Goal: Find specific page/section: Find specific page/section

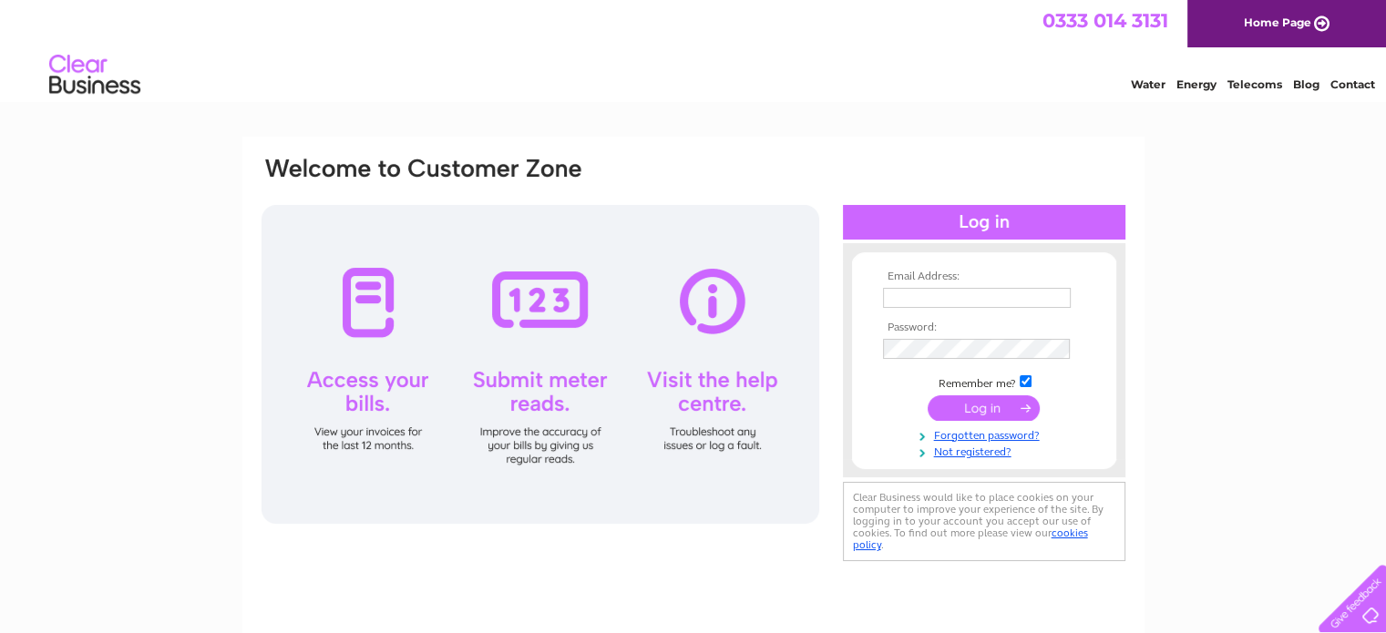
type input "ubc1976@outlook.com"
click at [974, 404] on input "submit" at bounding box center [984, 408] width 112 height 26
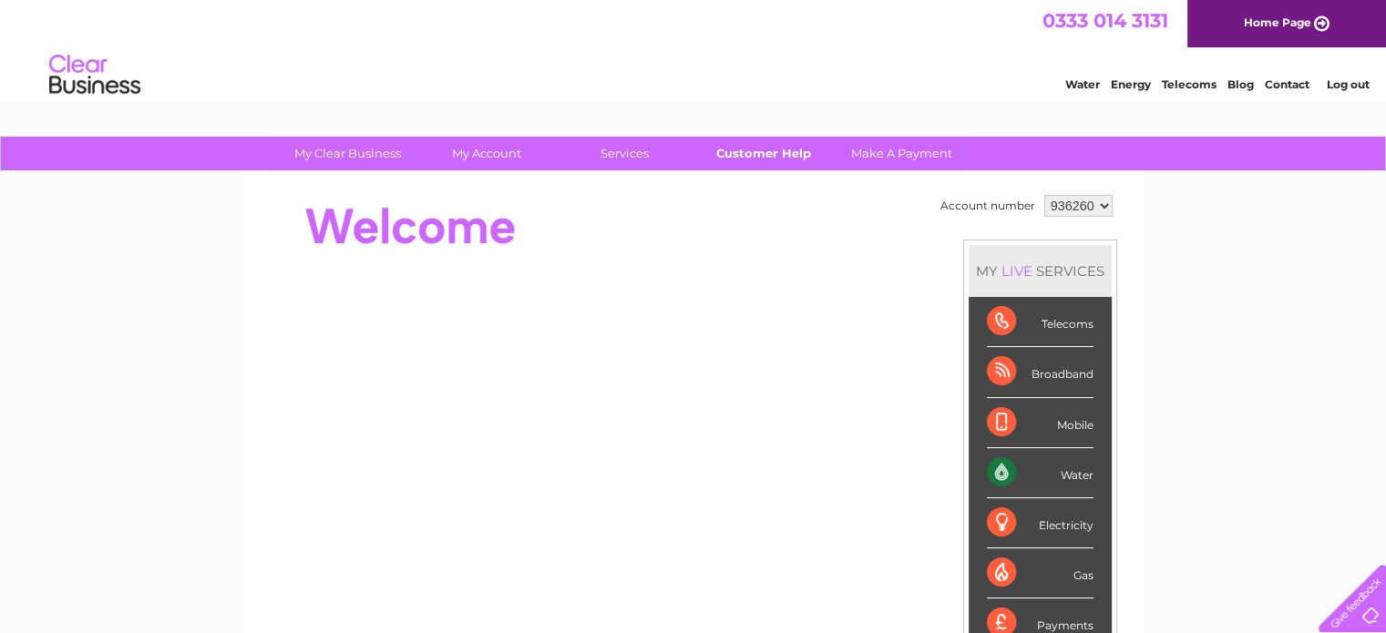
click at [780, 156] on link "Customer Help" at bounding box center [763, 154] width 150 height 34
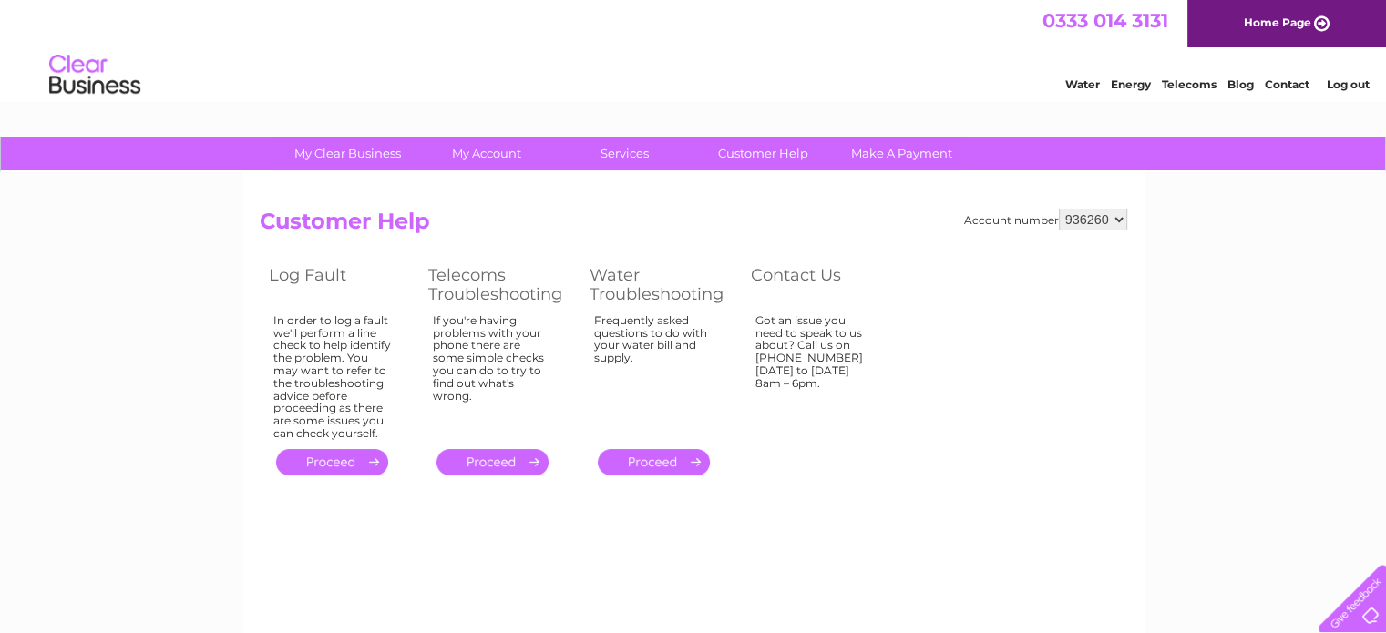
click at [1295, 30] on link "Home Page" at bounding box center [1286, 23] width 199 height 47
